Goal: Communication & Community: Ask a question

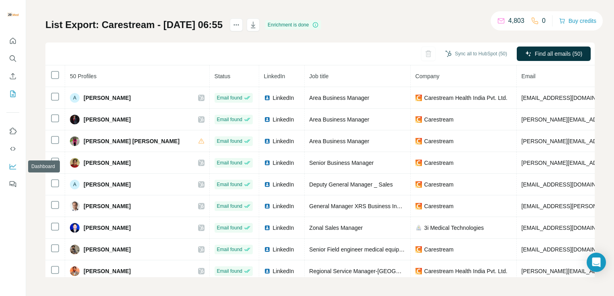
click at [12, 163] on icon "Dashboard" at bounding box center [13, 167] width 8 height 8
click at [14, 43] on icon "Quick start" at bounding box center [13, 41] width 8 height 8
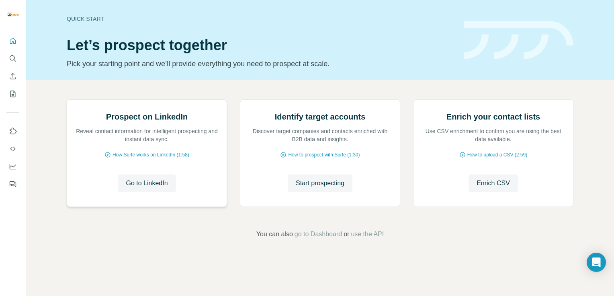
scroll to position [50, 0]
click at [13, 59] on icon "Search" at bounding box center [13, 59] width 8 height 8
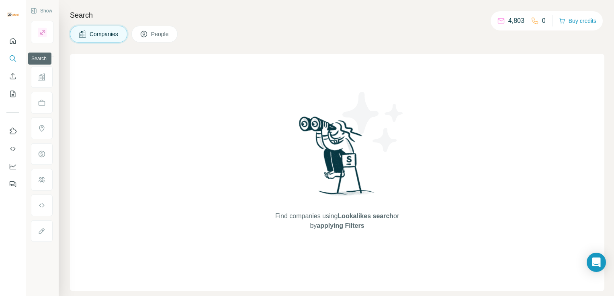
click at [13, 59] on icon "Search" at bounding box center [13, 59] width 8 height 8
click at [11, 79] on icon "Enrich CSV" at bounding box center [13, 76] width 6 height 6
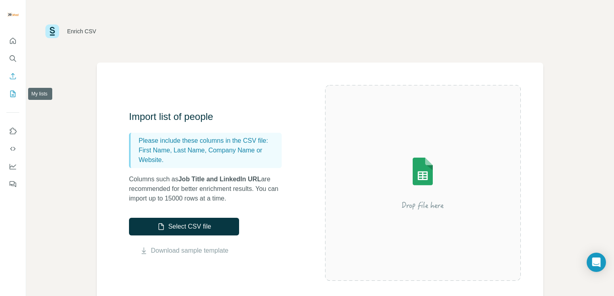
click at [11, 94] on icon "My lists" at bounding box center [13, 94] width 8 height 8
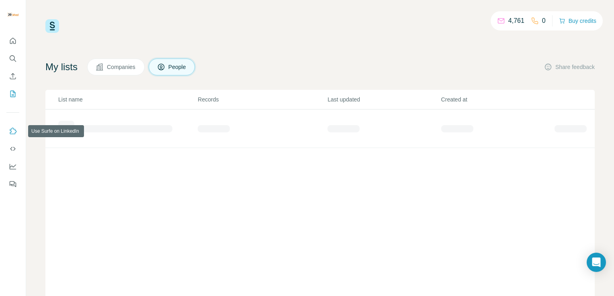
click at [13, 135] on icon "Use Surfe on LinkedIn" at bounding box center [13, 131] width 8 height 8
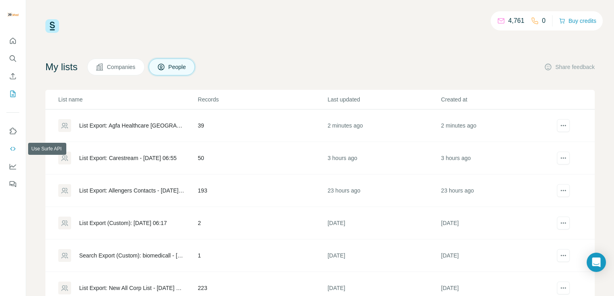
click at [14, 153] on icon "Use Surfe API" at bounding box center [13, 149] width 8 height 8
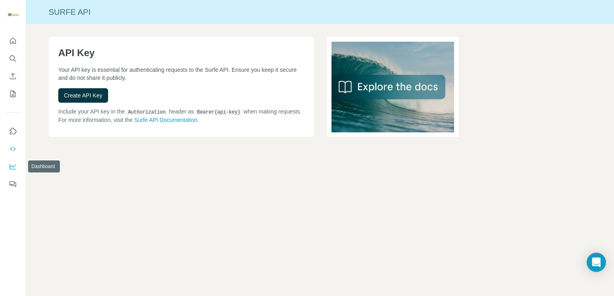
click at [12, 165] on icon "Dashboard" at bounding box center [13, 167] width 8 height 8
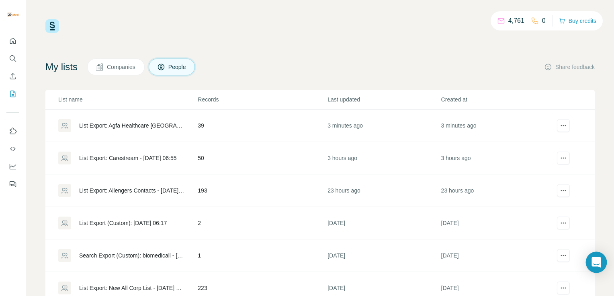
click at [601, 258] on div "Open Intercom Messenger" at bounding box center [596, 262] width 21 height 21
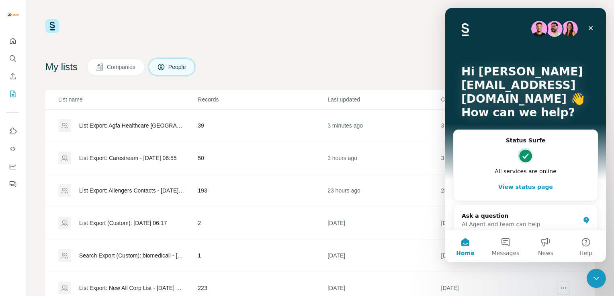
scroll to position [9, 0]
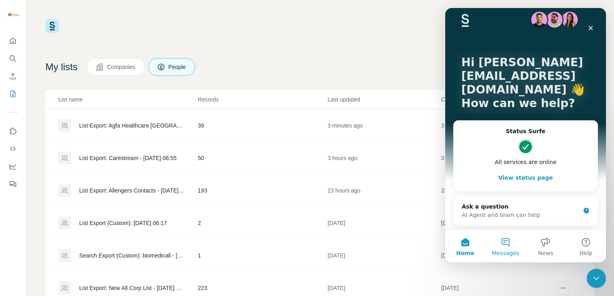
click at [504, 245] on button "Messages" at bounding box center [505, 247] width 40 height 32
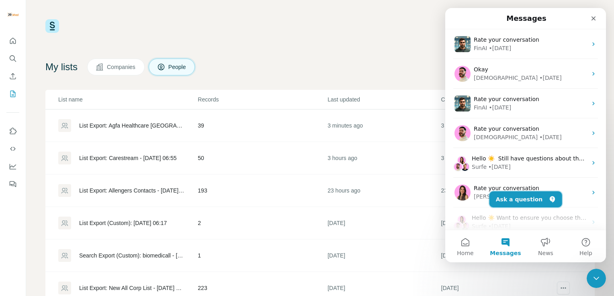
click at [513, 196] on button "Ask a question" at bounding box center [525, 200] width 73 height 16
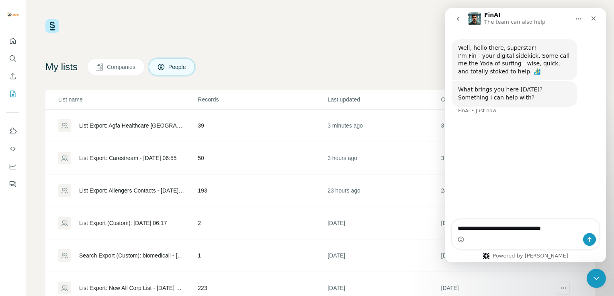
click at [484, 229] on textarea "**********" at bounding box center [525, 227] width 147 height 14
click at [566, 229] on textarea "**********" at bounding box center [525, 227] width 147 height 14
type textarea "**********"
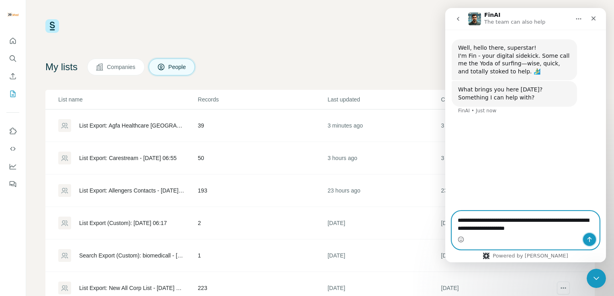
click at [589, 238] on icon "Send a message…" at bounding box center [589, 239] width 4 height 5
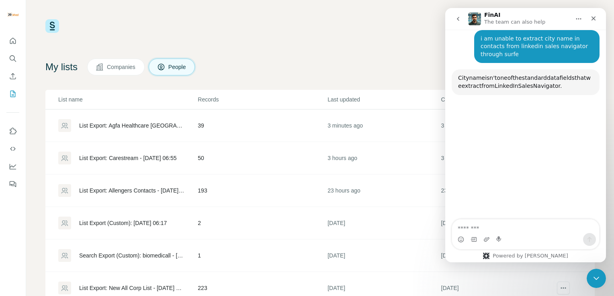
scroll to position [85, 0]
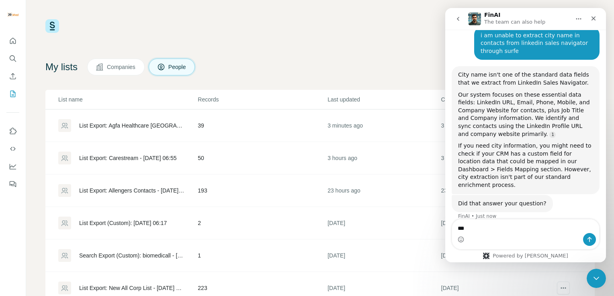
type textarea "****"
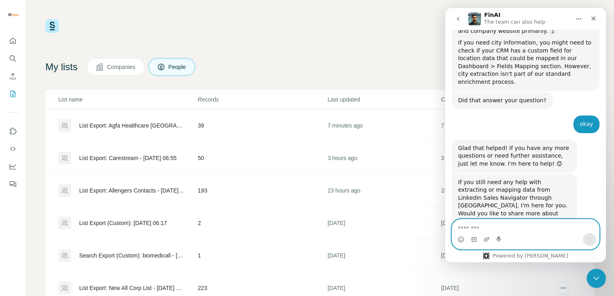
scroll to position [190, 0]
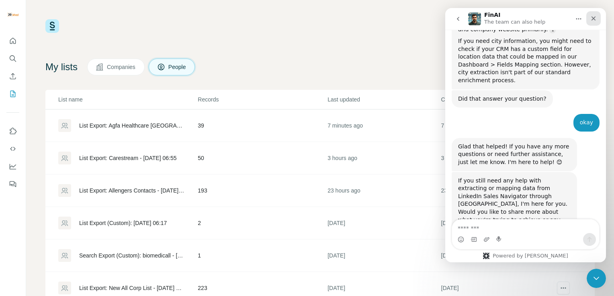
click at [594, 18] on icon "Close" at bounding box center [593, 18] width 6 height 6
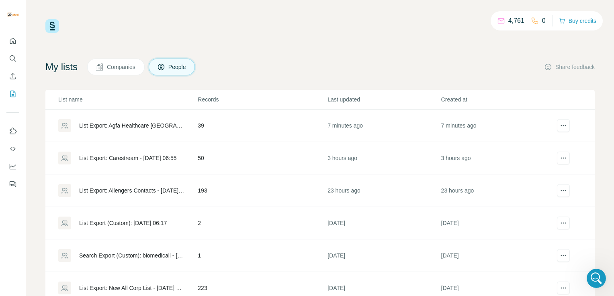
scroll to position [190, 0]
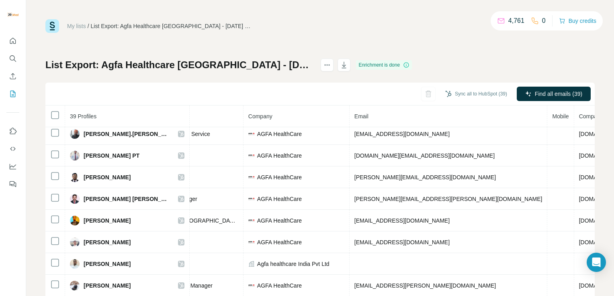
scroll to position [0, 147]
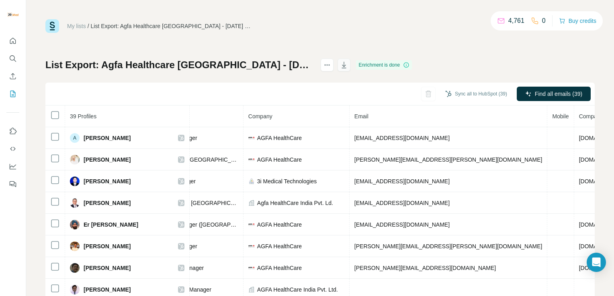
click at [340, 68] on icon "button" at bounding box center [344, 65] width 8 height 8
